Goal: Use online tool/utility

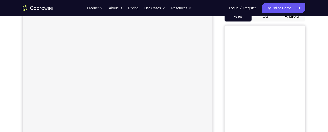
scroll to position [38, 0]
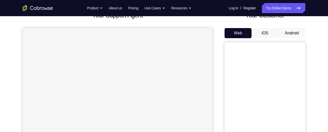
click at [294, 36] on button "Android" at bounding box center [292, 33] width 27 height 10
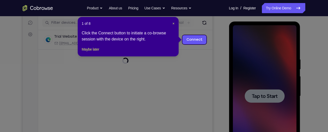
scroll to position [0, 0]
click at [95, 52] on button "Maybe later" at bounding box center [90, 49] width 17 height 6
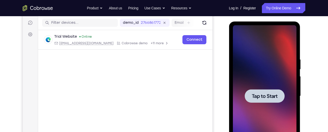
click at [262, 84] on div at bounding box center [265, 96] width 64 height 142
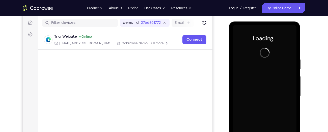
click at [262, 84] on div at bounding box center [265, 96] width 64 height 142
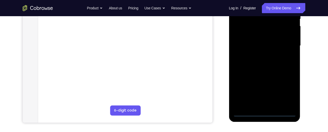
scroll to position [113, 0]
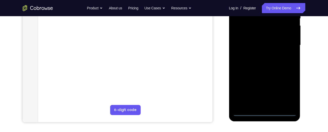
click at [267, 113] on div at bounding box center [265, 45] width 64 height 142
click at [287, 90] on div at bounding box center [265, 45] width 64 height 142
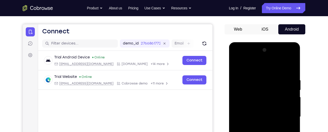
scroll to position [40, 0]
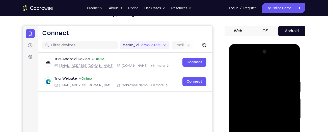
click at [238, 57] on div at bounding box center [265, 119] width 64 height 142
click at [285, 113] on div at bounding box center [265, 119] width 64 height 142
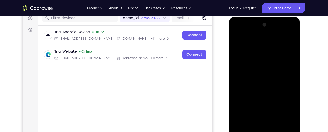
scroll to position [67, 0]
click at [258, 99] on div at bounding box center [265, 91] width 64 height 142
click at [251, 84] on div at bounding box center [265, 91] width 64 height 142
click at [248, 80] on div at bounding box center [265, 91] width 64 height 142
click at [253, 92] on div at bounding box center [265, 91] width 64 height 142
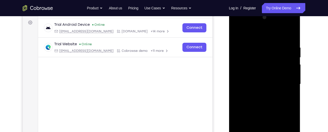
scroll to position [74, 0]
click at [255, 105] on div at bounding box center [265, 85] width 64 height 142
click at [258, 47] on div at bounding box center [265, 85] width 64 height 142
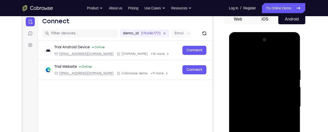
scroll to position [51, 0]
click at [286, 57] on div at bounding box center [265, 107] width 64 height 142
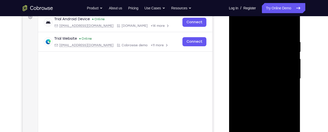
scroll to position [79, 0]
click at [285, 73] on div at bounding box center [265, 79] width 64 height 142
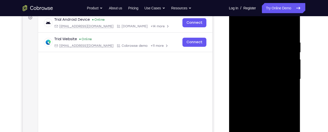
click at [285, 73] on div at bounding box center [265, 79] width 64 height 142
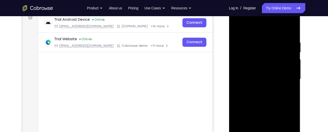
click at [285, 73] on div at bounding box center [265, 79] width 64 height 142
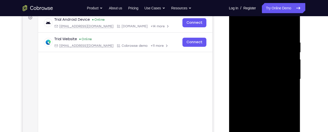
click at [285, 73] on div at bounding box center [265, 79] width 64 height 142
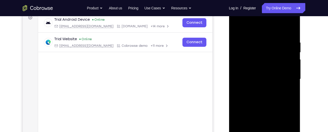
click at [285, 73] on div at bounding box center [265, 79] width 64 height 142
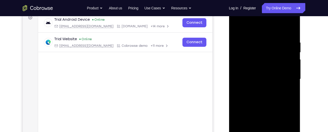
click at [240, 89] on div at bounding box center [265, 79] width 64 height 142
click at [240, 90] on div at bounding box center [265, 79] width 64 height 142
click at [284, 107] on div at bounding box center [265, 79] width 64 height 142
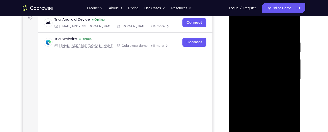
click at [284, 107] on div at bounding box center [265, 79] width 64 height 142
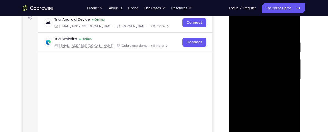
click at [284, 107] on div at bounding box center [265, 79] width 64 height 142
click at [285, 96] on div at bounding box center [265, 79] width 64 height 142
click at [241, 82] on div at bounding box center [265, 79] width 64 height 142
click at [284, 72] on div at bounding box center [265, 79] width 64 height 142
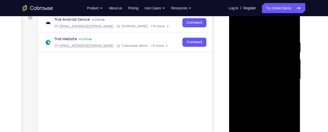
click at [284, 72] on div at bounding box center [265, 79] width 64 height 142
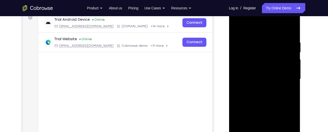
click at [284, 72] on div at bounding box center [265, 79] width 64 height 142
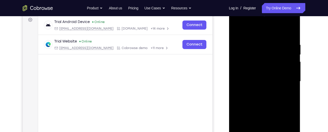
scroll to position [77, 0]
click at [281, 65] on div at bounding box center [265, 82] width 64 height 142
click at [291, 31] on div at bounding box center [265, 82] width 64 height 142
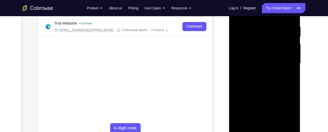
scroll to position [95, 0]
click at [276, 123] on div at bounding box center [265, 64] width 64 height 142
click at [255, 81] on div at bounding box center [265, 64] width 64 height 142
click at [287, 74] on div at bounding box center [265, 64] width 64 height 142
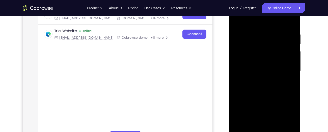
scroll to position [86, 0]
click at [289, 57] on div at bounding box center [265, 72] width 64 height 142
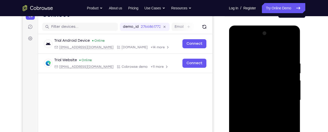
scroll to position [58, 0]
click at [237, 50] on div at bounding box center [265, 101] width 64 height 142
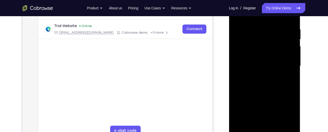
scroll to position [92, 0]
drag, startPoint x: 253, startPoint y: 68, endPoint x: 253, endPoint y: 64, distance: 4.3
click at [253, 64] on div at bounding box center [265, 66] width 64 height 142
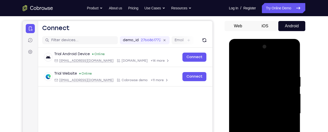
scroll to position [44, 0]
click at [238, 62] on div at bounding box center [265, 114] width 64 height 142
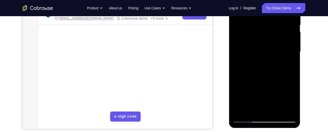
scroll to position [108, 0]
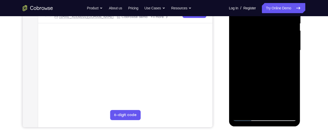
drag, startPoint x: 263, startPoint y: 94, endPoint x: 257, endPoint y: 39, distance: 55.3
click at [257, 39] on div at bounding box center [265, 51] width 64 height 142
drag, startPoint x: 255, startPoint y: 85, endPoint x: 264, endPoint y: -7, distance: 91.9
click at [264, 0] on div at bounding box center [265, 51] width 64 height 142
drag, startPoint x: 254, startPoint y: 81, endPoint x: 255, endPoint y: 41, distance: 39.7
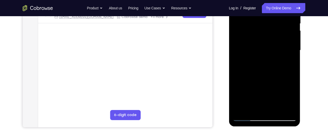
click at [255, 41] on div at bounding box center [265, 51] width 64 height 142
click at [292, 65] on div at bounding box center [265, 51] width 64 height 142
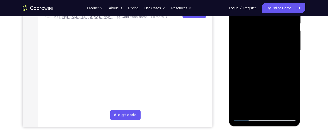
click at [272, 65] on div at bounding box center [265, 51] width 64 height 142
drag, startPoint x: 255, startPoint y: 85, endPoint x: 256, endPoint y: 15, distance: 70.5
click at [256, 15] on div at bounding box center [265, 51] width 64 height 142
drag, startPoint x: 250, startPoint y: 79, endPoint x: 254, endPoint y: 62, distance: 18.0
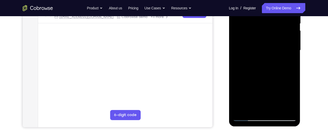
click at [254, 62] on div at bounding box center [265, 51] width 64 height 142
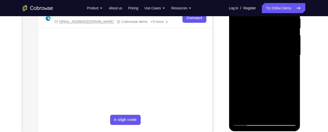
scroll to position [103, 0]
click at [292, 65] on div at bounding box center [265, 56] width 64 height 142
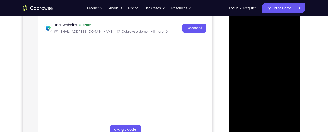
scroll to position [93, 0]
click at [293, 74] on div at bounding box center [265, 65] width 64 height 142
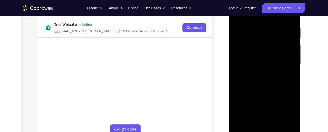
click at [293, 74] on div at bounding box center [265, 65] width 64 height 142
click at [235, 73] on div at bounding box center [265, 65] width 64 height 142
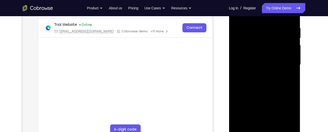
click at [235, 73] on div at bounding box center [265, 65] width 64 height 142
drag, startPoint x: 263, startPoint y: 85, endPoint x: 267, endPoint y: 34, distance: 51.5
click at [267, 34] on div at bounding box center [265, 65] width 64 height 142
drag, startPoint x: 265, startPoint y: 81, endPoint x: 265, endPoint y: 25, distance: 56.9
click at [265, 25] on div at bounding box center [265, 65] width 64 height 142
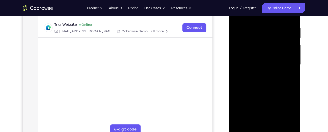
drag, startPoint x: 261, startPoint y: 72, endPoint x: 263, endPoint y: 22, distance: 50.0
click at [263, 22] on div at bounding box center [265, 65] width 64 height 142
drag, startPoint x: 262, startPoint y: 84, endPoint x: 260, endPoint y: 30, distance: 54.1
click at [260, 30] on div at bounding box center [265, 65] width 64 height 142
drag, startPoint x: 257, startPoint y: 78, endPoint x: 264, endPoint y: 26, distance: 52.2
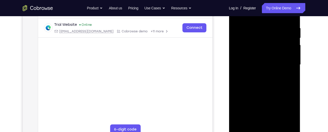
click at [264, 26] on div at bounding box center [265, 65] width 64 height 142
drag, startPoint x: 256, startPoint y: 82, endPoint x: 258, endPoint y: 26, distance: 55.6
click at [258, 26] on div at bounding box center [265, 65] width 64 height 142
drag, startPoint x: 260, startPoint y: 62, endPoint x: 263, endPoint y: 25, distance: 38.1
click at [263, 25] on div at bounding box center [265, 65] width 64 height 142
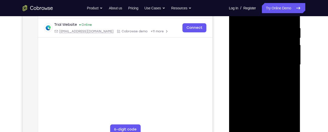
drag, startPoint x: 261, startPoint y: 61, endPoint x: 257, endPoint y: 105, distance: 43.4
click at [257, 105] on div at bounding box center [265, 65] width 64 height 142
click at [269, 36] on div at bounding box center [265, 65] width 64 height 142
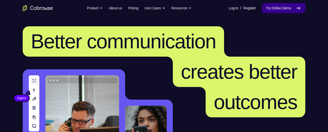
click at [277, 9] on link "Try Online Demo" at bounding box center [283, 8] width 43 height 10
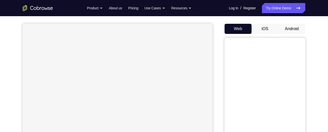
scroll to position [42, 0]
click at [290, 26] on button "Android" at bounding box center [292, 29] width 27 height 10
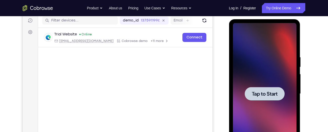
scroll to position [0, 0]
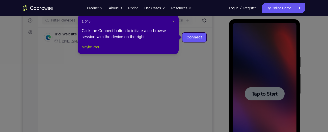
click at [95, 50] on button "Maybe later" at bounding box center [90, 47] width 17 height 6
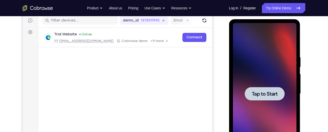
click at [269, 93] on span "Tap to Start" at bounding box center [265, 93] width 26 height 5
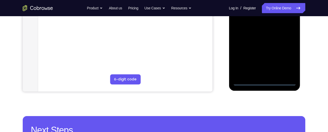
scroll to position [143, 0]
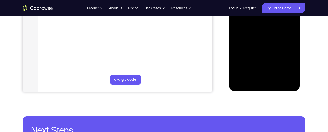
click at [264, 82] on div at bounding box center [265, 15] width 64 height 142
click at [287, 59] on div at bounding box center [265, 15] width 64 height 142
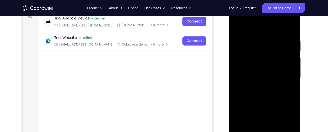
scroll to position [69, 0]
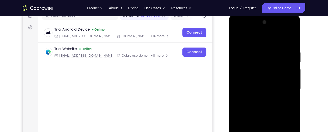
click at [240, 30] on div at bounding box center [265, 89] width 64 height 142
click at [286, 88] on div at bounding box center [265, 89] width 64 height 142
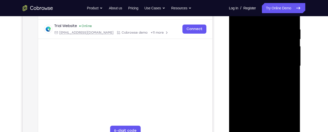
scroll to position [93, 0]
click at [258, 74] on div at bounding box center [265, 65] width 64 height 142
click at [255, 63] on div at bounding box center [265, 65] width 64 height 142
click at [250, 56] on div at bounding box center [265, 65] width 64 height 142
click at [252, 65] on div at bounding box center [265, 65] width 64 height 142
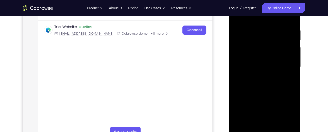
scroll to position [91, 0]
click at [258, 89] on div at bounding box center [265, 67] width 64 height 142
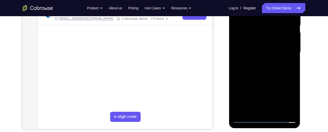
scroll to position [106, 0]
drag, startPoint x: 262, startPoint y: 97, endPoint x: 262, endPoint y: 56, distance: 40.9
click at [262, 56] on div at bounding box center [265, 53] width 64 height 142
drag, startPoint x: 261, startPoint y: 80, endPoint x: 263, endPoint y: 23, distance: 56.6
click at [263, 23] on div at bounding box center [265, 53] width 64 height 142
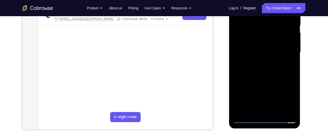
click at [293, 65] on div at bounding box center [265, 53] width 64 height 142
drag, startPoint x: 267, startPoint y: 85, endPoint x: 263, endPoint y: 12, distance: 73.4
click at [263, 12] on div at bounding box center [265, 53] width 64 height 142
drag, startPoint x: 265, startPoint y: 99, endPoint x: 261, endPoint y: 20, distance: 78.7
click at [261, 20] on div at bounding box center [265, 53] width 64 height 142
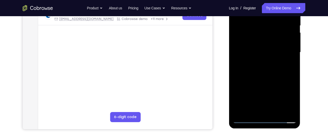
drag, startPoint x: 265, startPoint y: 84, endPoint x: 265, endPoint y: 23, distance: 60.9
click at [265, 23] on div at bounding box center [265, 53] width 64 height 142
click at [291, 72] on div at bounding box center [265, 53] width 64 height 142
drag, startPoint x: 267, startPoint y: 86, endPoint x: 264, endPoint y: 35, distance: 50.6
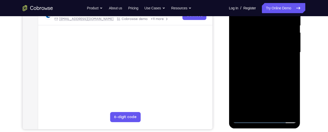
click at [264, 35] on div at bounding box center [265, 53] width 64 height 142
drag, startPoint x: 266, startPoint y: 78, endPoint x: 264, endPoint y: 15, distance: 63.5
click at [264, 15] on div at bounding box center [265, 53] width 64 height 142
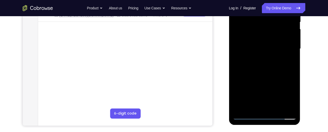
scroll to position [108, 0]
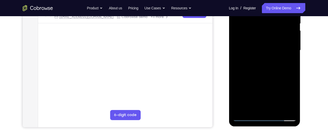
click at [295, 73] on div at bounding box center [265, 51] width 64 height 142
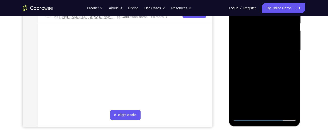
click at [295, 73] on div at bounding box center [265, 51] width 64 height 142
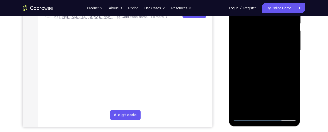
drag, startPoint x: 268, startPoint y: 76, endPoint x: 269, endPoint y: 35, distance: 41.7
click at [269, 35] on div at bounding box center [265, 51] width 64 height 142
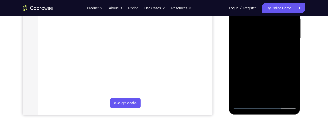
scroll to position [120, 0]
drag, startPoint x: 268, startPoint y: 68, endPoint x: 267, endPoint y: 27, distance: 41.2
click at [267, 27] on div at bounding box center [265, 39] width 64 height 142
drag, startPoint x: 265, startPoint y: 74, endPoint x: 265, endPoint y: 50, distance: 24.0
click at [265, 50] on div at bounding box center [265, 39] width 64 height 142
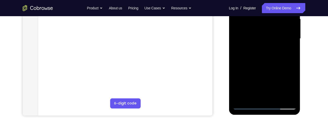
click at [292, 60] on div at bounding box center [265, 39] width 64 height 142
click at [293, 64] on div at bounding box center [265, 39] width 64 height 142
drag, startPoint x: 271, startPoint y: 72, endPoint x: 270, endPoint y: 18, distance: 53.8
click at [270, 18] on div at bounding box center [265, 39] width 64 height 142
drag, startPoint x: 268, startPoint y: 66, endPoint x: 265, endPoint y: 9, distance: 57.2
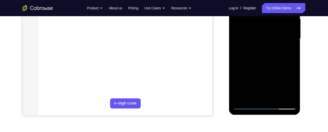
click at [265, 9] on div at bounding box center [265, 39] width 64 height 142
drag, startPoint x: 263, startPoint y: 73, endPoint x: 263, endPoint y: 7, distance: 65.2
click at [263, 7] on div at bounding box center [265, 39] width 64 height 142
drag, startPoint x: 256, startPoint y: 76, endPoint x: 264, endPoint y: 7, distance: 68.9
click at [264, 7] on div at bounding box center [265, 39] width 64 height 142
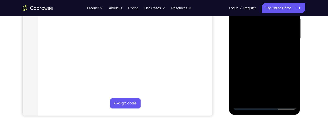
drag, startPoint x: 260, startPoint y: 70, endPoint x: 260, endPoint y: 14, distance: 56.6
click at [260, 14] on div at bounding box center [265, 39] width 64 height 142
click at [292, 97] on div at bounding box center [265, 39] width 64 height 142
drag, startPoint x: 272, startPoint y: 65, endPoint x: 268, endPoint y: 115, distance: 49.9
click at [268, 115] on div at bounding box center [265, 39] width 72 height 151
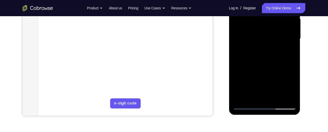
drag, startPoint x: 258, startPoint y: 89, endPoint x: 262, endPoint y: 28, distance: 61.0
click at [262, 28] on div at bounding box center [265, 39] width 64 height 142
drag, startPoint x: 258, startPoint y: 84, endPoint x: 259, endPoint y: 20, distance: 64.7
click at [259, 20] on div at bounding box center [265, 39] width 64 height 142
drag, startPoint x: 257, startPoint y: 68, endPoint x: 258, endPoint y: 49, distance: 19.0
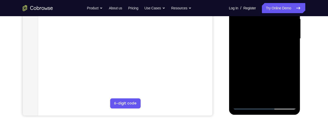
click at [258, 49] on div at bounding box center [265, 39] width 64 height 142
click at [294, 65] on div at bounding box center [265, 39] width 64 height 142
drag, startPoint x: 260, startPoint y: 78, endPoint x: 260, endPoint y: 25, distance: 53.6
click at [260, 25] on div at bounding box center [265, 39] width 64 height 142
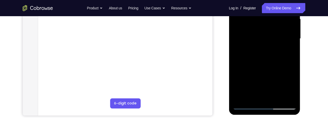
drag, startPoint x: 254, startPoint y: 71, endPoint x: 253, endPoint y: 22, distance: 49.5
click at [253, 22] on div at bounding box center [265, 39] width 64 height 142
drag, startPoint x: 258, startPoint y: 77, endPoint x: 256, endPoint y: 44, distance: 32.6
click at [256, 44] on div at bounding box center [265, 39] width 64 height 142
drag, startPoint x: 258, startPoint y: 80, endPoint x: 260, endPoint y: 23, distance: 57.1
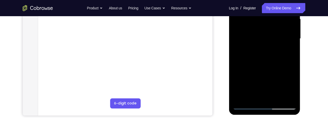
click at [260, 23] on div at bounding box center [265, 39] width 64 height 142
drag, startPoint x: 257, startPoint y: 78, endPoint x: 254, endPoint y: 35, distance: 43.5
click at [254, 35] on div at bounding box center [265, 39] width 64 height 142
drag, startPoint x: 272, startPoint y: 70, endPoint x: 263, endPoint y: 7, distance: 63.3
click at [263, 7] on div at bounding box center [265, 39] width 64 height 142
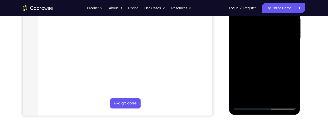
drag, startPoint x: 262, startPoint y: 62, endPoint x: 262, endPoint y: 8, distance: 53.8
click at [262, 8] on div at bounding box center [265, 39] width 64 height 142
click at [290, 45] on div at bounding box center [265, 39] width 64 height 142
click at [291, 45] on div at bounding box center [265, 39] width 64 height 142
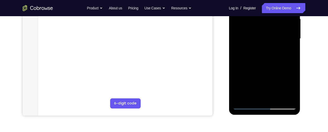
click at [291, 45] on div at bounding box center [265, 39] width 64 height 142
drag, startPoint x: 270, startPoint y: 68, endPoint x: 266, endPoint y: 7, distance: 61.0
click at [266, 7] on div at bounding box center [265, 39] width 64 height 142
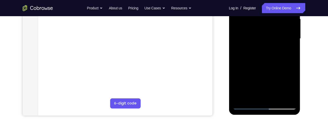
drag, startPoint x: 262, startPoint y: 68, endPoint x: 269, endPoint y: 12, distance: 56.5
click at [269, 12] on div at bounding box center [265, 39] width 64 height 142
drag, startPoint x: 263, startPoint y: 63, endPoint x: 264, endPoint y: 7, distance: 56.1
click at [264, 7] on div at bounding box center [265, 39] width 64 height 142
drag, startPoint x: 258, startPoint y: 79, endPoint x: 261, endPoint y: 36, distance: 42.8
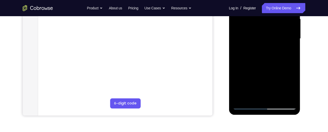
click at [261, 36] on div at bounding box center [265, 39] width 64 height 142
click at [291, 59] on div at bounding box center [265, 39] width 64 height 142
drag, startPoint x: 277, startPoint y: 75, endPoint x: 273, endPoint y: 15, distance: 60.0
click at [273, 15] on div at bounding box center [265, 39] width 64 height 142
drag, startPoint x: 269, startPoint y: 67, endPoint x: 272, endPoint y: 7, distance: 60.2
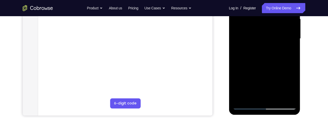
click at [272, 7] on div at bounding box center [265, 39] width 64 height 142
drag, startPoint x: 266, startPoint y: 69, endPoint x: 276, endPoint y: 7, distance: 62.8
click at [276, 7] on div at bounding box center [265, 39] width 64 height 142
drag, startPoint x: 267, startPoint y: 70, endPoint x: 263, endPoint y: 23, distance: 47.6
click at [263, 23] on div at bounding box center [265, 39] width 64 height 142
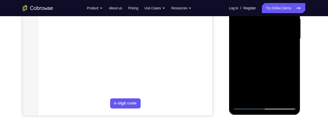
drag, startPoint x: 262, startPoint y: 74, endPoint x: 260, endPoint y: 13, distance: 60.7
click at [260, 13] on div at bounding box center [265, 39] width 64 height 142
drag, startPoint x: 258, startPoint y: 75, endPoint x: 260, endPoint y: 114, distance: 39.7
click at [260, 114] on div at bounding box center [265, 39] width 72 height 151
click at [293, 50] on div at bounding box center [265, 39] width 64 height 142
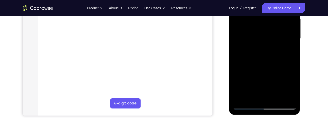
click at [293, 50] on div at bounding box center [265, 39] width 64 height 142
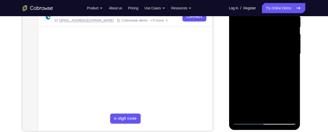
scroll to position [103, 0]
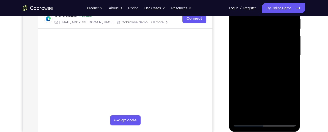
click at [293, 66] on div at bounding box center [265, 56] width 64 height 142
click at [266, 72] on div at bounding box center [265, 56] width 64 height 142
drag, startPoint x: 251, startPoint y: 94, endPoint x: 254, endPoint y: 29, distance: 65.0
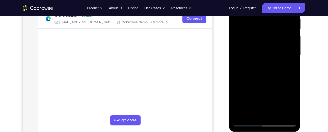
click at [254, 29] on div at bounding box center [265, 56] width 64 height 142
drag, startPoint x: 253, startPoint y: 76, endPoint x: 253, endPoint y: 36, distance: 39.7
click at [253, 36] on div at bounding box center [265, 56] width 64 height 142
drag, startPoint x: 250, startPoint y: 78, endPoint x: 250, endPoint y: 58, distance: 20.5
click at [250, 58] on div at bounding box center [265, 56] width 64 height 142
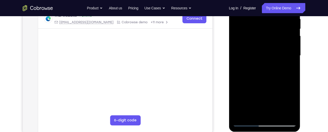
drag, startPoint x: 247, startPoint y: 80, endPoint x: 253, endPoint y: 24, distance: 55.9
click at [253, 24] on div at bounding box center [265, 56] width 64 height 142
drag, startPoint x: 252, startPoint y: 71, endPoint x: 254, endPoint y: 33, distance: 38.0
click at [254, 33] on div at bounding box center [265, 56] width 64 height 142
drag, startPoint x: 248, startPoint y: 96, endPoint x: 259, endPoint y: 19, distance: 77.4
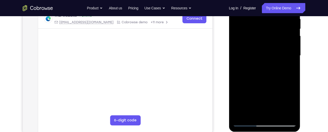
click at [259, 19] on div at bounding box center [265, 56] width 64 height 142
drag, startPoint x: 253, startPoint y: 90, endPoint x: 257, endPoint y: 21, distance: 69.4
click at [257, 21] on div at bounding box center [265, 56] width 64 height 142
drag, startPoint x: 250, startPoint y: 95, endPoint x: 252, endPoint y: 28, distance: 67.3
click at [252, 28] on div at bounding box center [265, 56] width 64 height 142
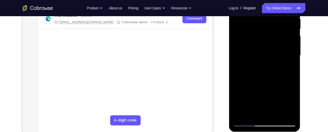
drag, startPoint x: 255, startPoint y: 81, endPoint x: 266, endPoint y: 35, distance: 47.6
click at [266, 35] on div at bounding box center [265, 56] width 64 height 142
drag, startPoint x: 261, startPoint y: 86, endPoint x: 270, endPoint y: 25, distance: 61.5
click at [270, 25] on div at bounding box center [265, 56] width 64 height 142
drag, startPoint x: 264, startPoint y: 78, endPoint x: 266, endPoint y: 30, distance: 48.3
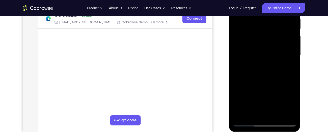
click at [266, 30] on div at bounding box center [265, 56] width 64 height 142
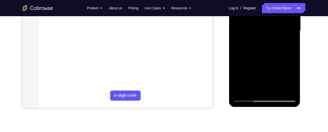
scroll to position [128, 0]
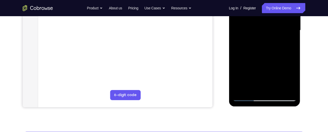
click at [243, 90] on div at bounding box center [265, 31] width 64 height 142
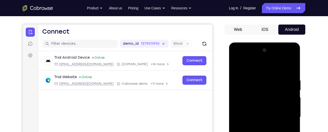
scroll to position [40, 0]
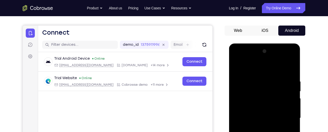
click at [258, 80] on div at bounding box center [265, 118] width 64 height 142
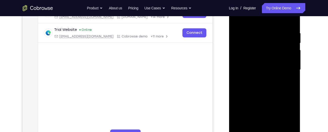
scroll to position [89, 0]
click at [289, 85] on div at bounding box center [265, 70] width 64 height 142
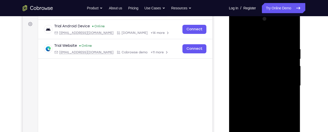
click at [289, 85] on div at bounding box center [265, 86] width 64 height 142
drag, startPoint x: 289, startPoint y: 101, endPoint x: 289, endPoint y: 85, distance: 16.2
click at [289, 85] on div at bounding box center [265, 86] width 64 height 142
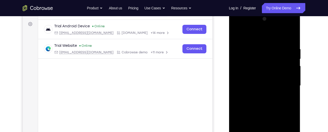
click at [289, 85] on div at bounding box center [265, 86] width 64 height 142
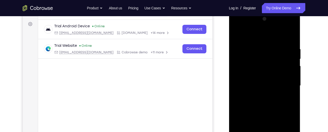
click at [289, 85] on div at bounding box center [265, 86] width 64 height 142
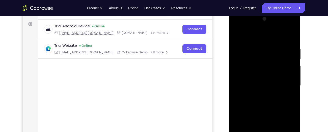
click at [289, 85] on div at bounding box center [265, 86] width 64 height 142
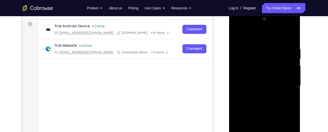
click at [289, 85] on div at bounding box center [265, 86] width 64 height 142
drag, startPoint x: 289, startPoint y: 85, endPoint x: 289, endPoint y: 32, distance: 52.3
click at [289, 32] on div at bounding box center [265, 86] width 64 height 142
click at [291, 36] on div at bounding box center [265, 86] width 64 height 142
click at [275, 45] on div at bounding box center [265, 86] width 64 height 142
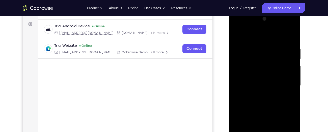
click at [288, 36] on div at bounding box center [265, 86] width 64 height 142
click at [289, 44] on div at bounding box center [265, 86] width 64 height 142
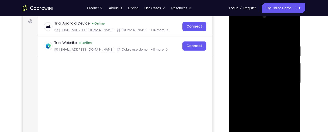
scroll to position [75, 0]
click at [287, 73] on div at bounding box center [265, 83] width 64 height 142
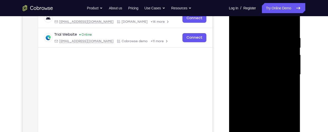
scroll to position [84, 0]
click at [287, 73] on div at bounding box center [265, 75] width 64 height 142
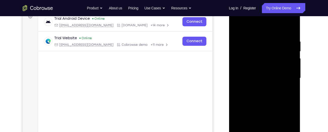
scroll to position [80, 0]
click at [289, 71] on div at bounding box center [265, 79] width 64 height 142
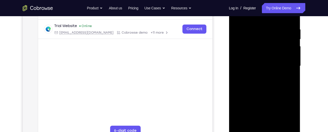
scroll to position [99, 0]
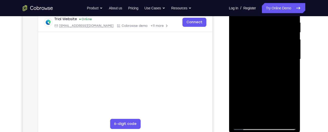
click at [289, 57] on div at bounding box center [265, 59] width 64 height 142
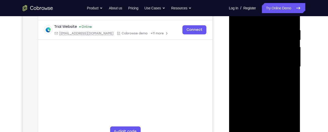
scroll to position [92, 0]
click at [289, 58] on div at bounding box center [265, 67] width 64 height 142
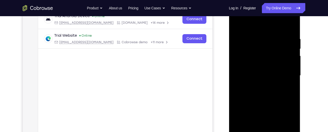
scroll to position [83, 0]
click at [289, 58] on div at bounding box center [265, 76] width 64 height 142
click at [242, 61] on div at bounding box center [265, 76] width 64 height 142
click at [287, 67] on div at bounding box center [265, 76] width 64 height 142
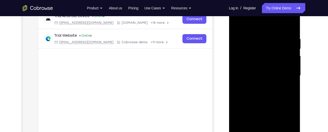
click at [287, 67] on div at bounding box center [265, 76] width 64 height 142
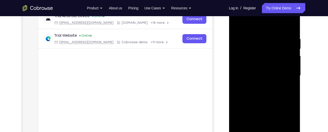
click at [287, 67] on div at bounding box center [265, 76] width 64 height 142
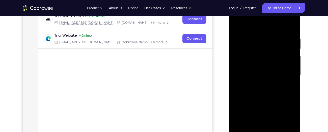
click at [287, 67] on div at bounding box center [265, 76] width 64 height 142
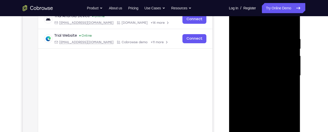
click at [287, 67] on div at bounding box center [265, 76] width 64 height 142
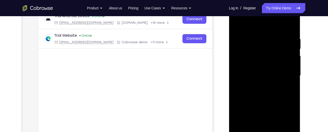
click at [287, 67] on div at bounding box center [265, 76] width 64 height 142
